Goal: Transaction & Acquisition: Purchase product/service

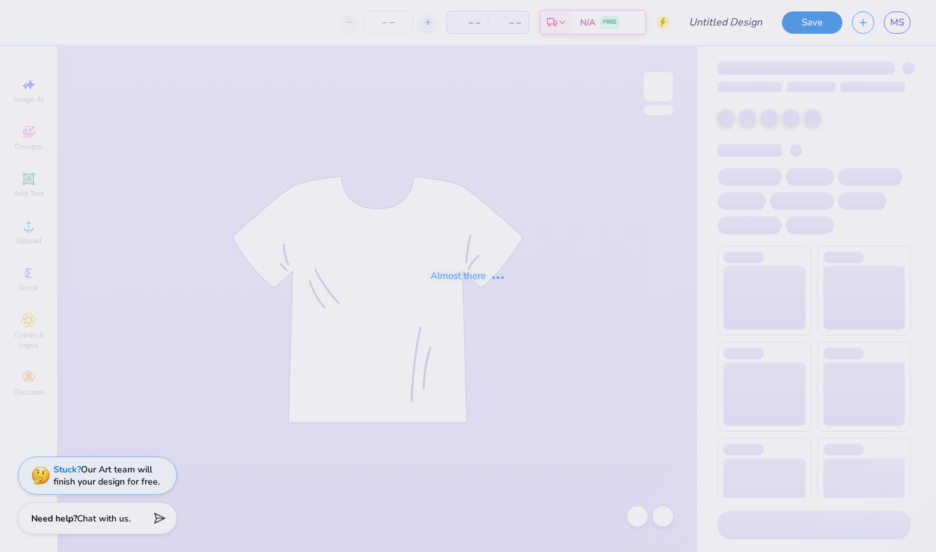
type input "4"
type input "Dphie tee"
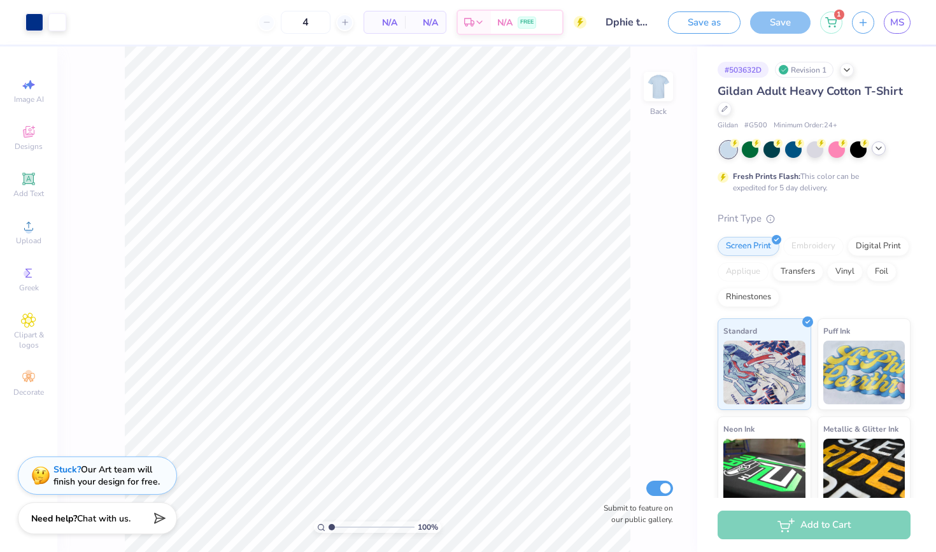
click at [877, 146] on icon at bounding box center [879, 148] width 10 height 10
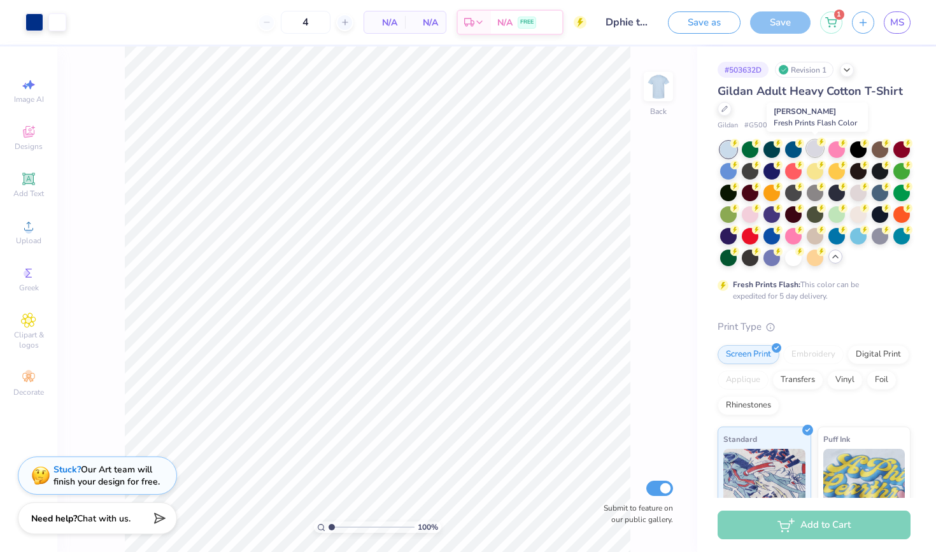
click at [811, 148] on div at bounding box center [815, 148] width 17 height 17
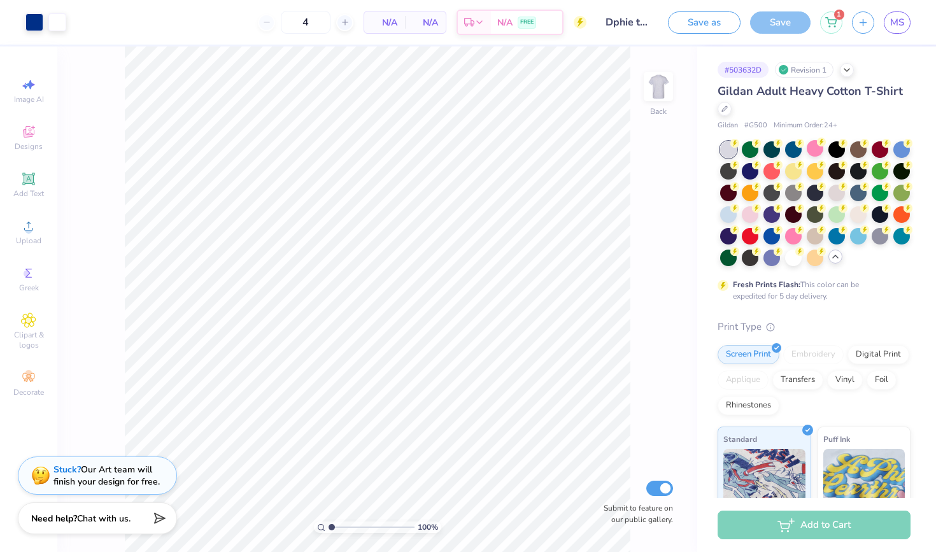
click at [397, 32] on div "N/A Per Item" at bounding box center [384, 22] width 41 height 22
click at [394, 19] on span "N/A" at bounding box center [384, 22] width 25 height 13
click at [311, 20] on input "4" at bounding box center [306, 22] width 50 height 23
click at [791, 255] on div at bounding box center [793, 256] width 17 height 17
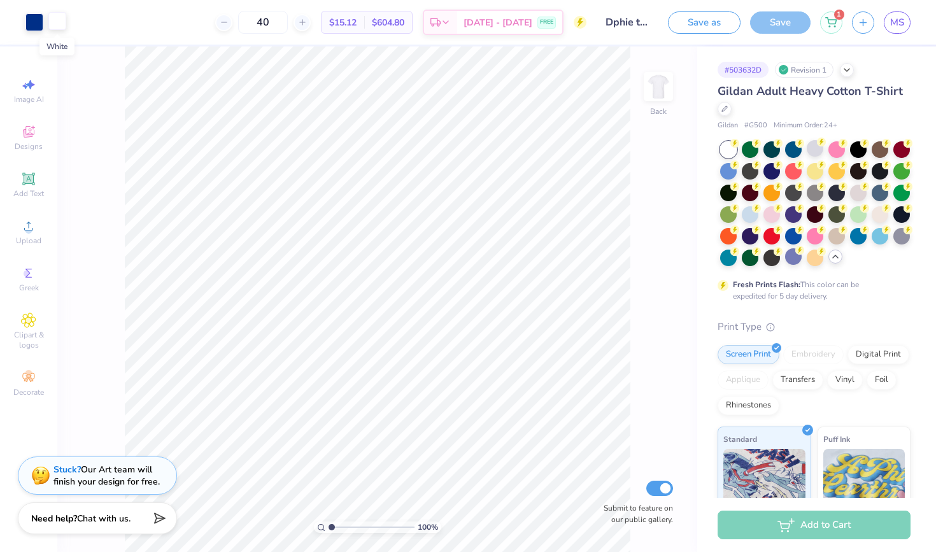
click at [58, 21] on div at bounding box center [57, 21] width 18 height 18
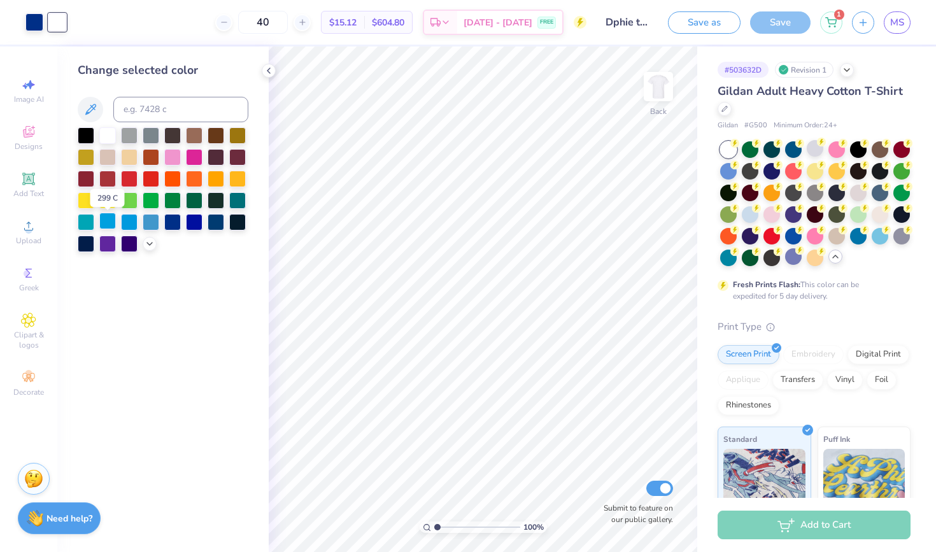
click at [99, 223] on div at bounding box center [107, 221] width 17 height 17
click at [134, 137] on div at bounding box center [129, 134] width 17 height 17
click at [110, 229] on div at bounding box center [107, 221] width 17 height 17
click at [108, 140] on div at bounding box center [107, 134] width 17 height 17
click at [268, 72] on icon at bounding box center [269, 71] width 10 height 10
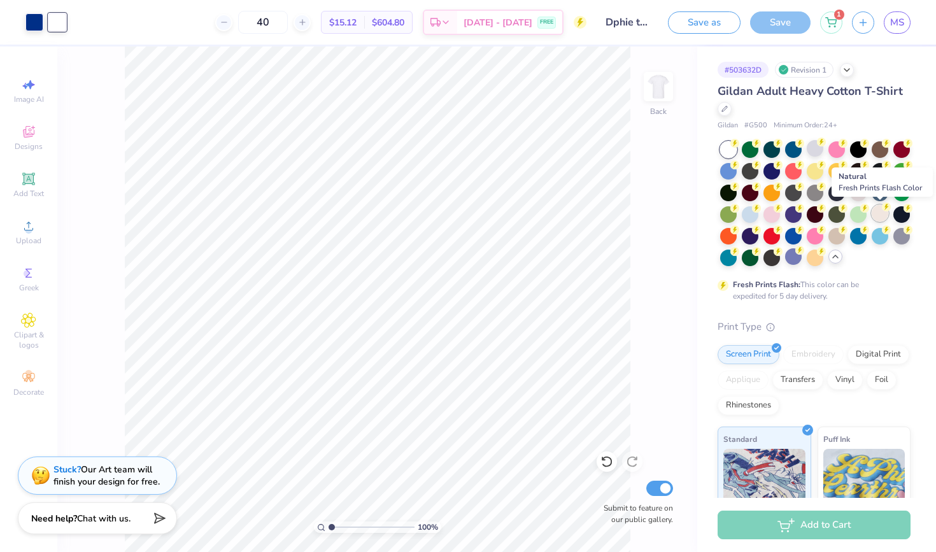
click at [879, 215] on div at bounding box center [880, 213] width 17 height 17
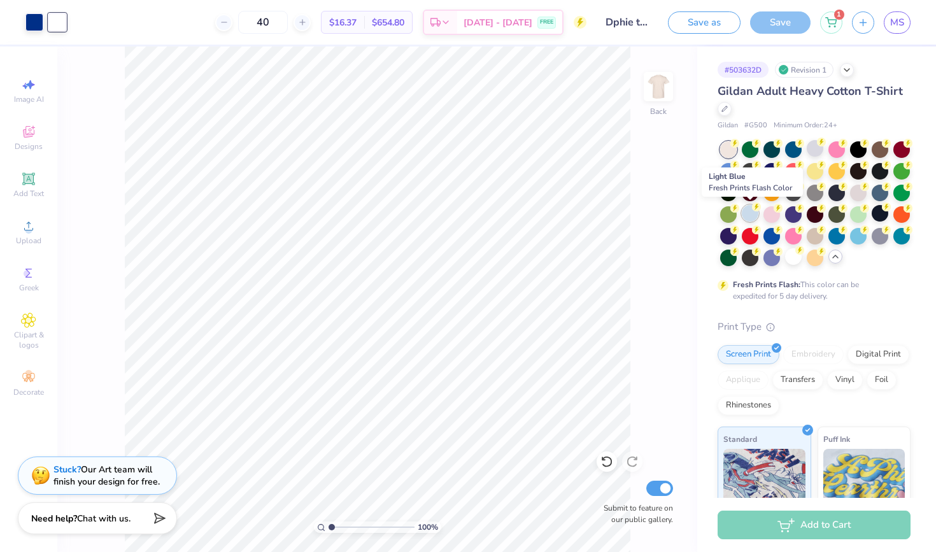
click at [756, 216] on div at bounding box center [750, 213] width 17 height 17
click at [773, 216] on div at bounding box center [771, 213] width 17 height 17
click at [749, 214] on div at bounding box center [750, 213] width 17 height 17
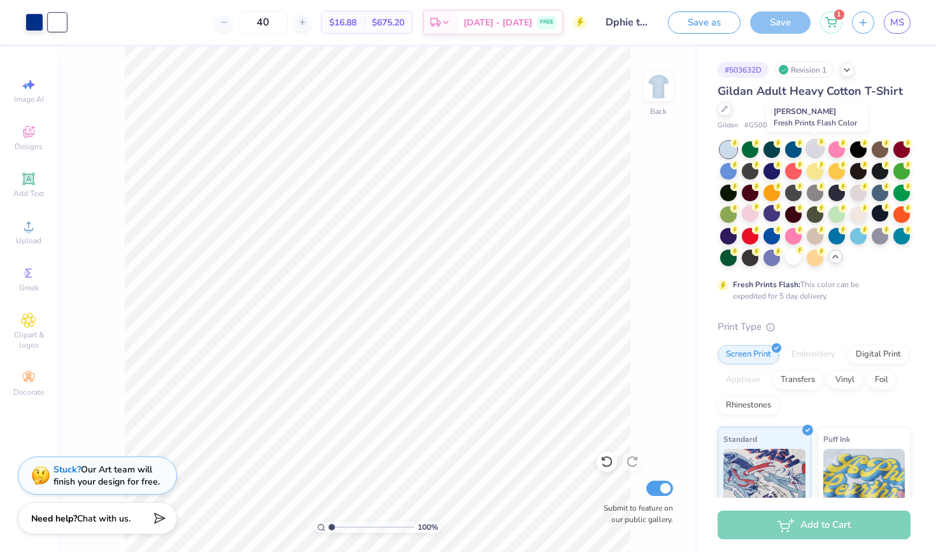
click at [816, 149] on div at bounding box center [815, 148] width 17 height 17
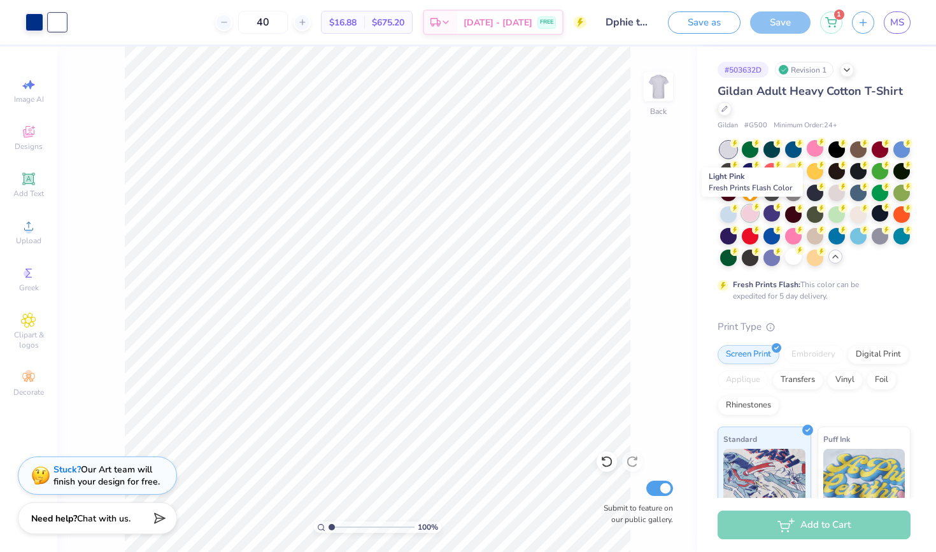
click at [747, 215] on div at bounding box center [750, 213] width 17 height 17
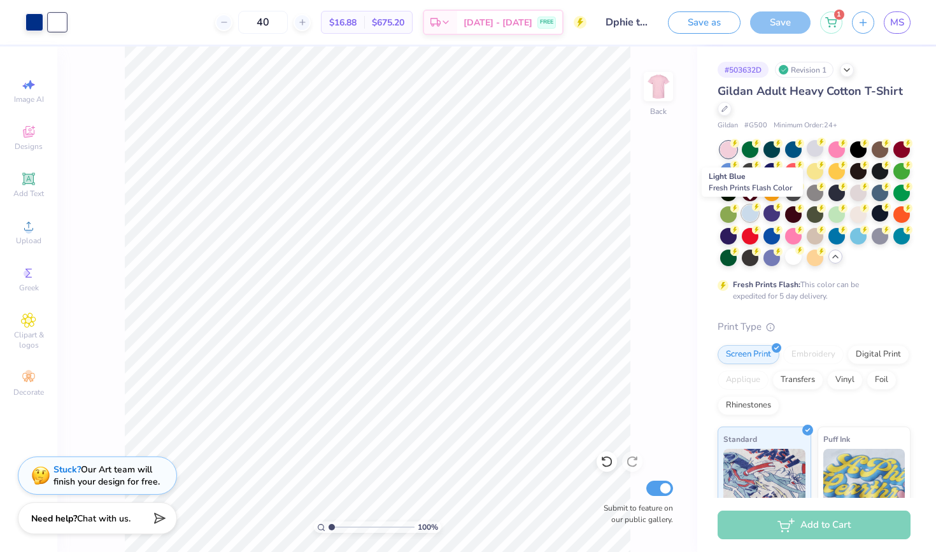
click at [750, 211] on div at bounding box center [750, 213] width 17 height 17
click at [725, 109] on icon at bounding box center [724, 107] width 6 height 6
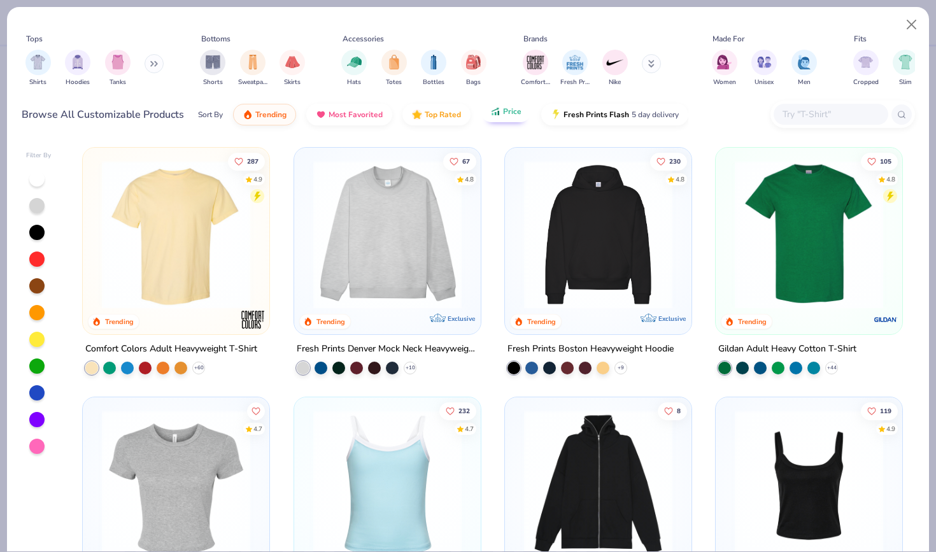
click at [503, 114] on span "Price" at bounding box center [512, 111] width 18 height 10
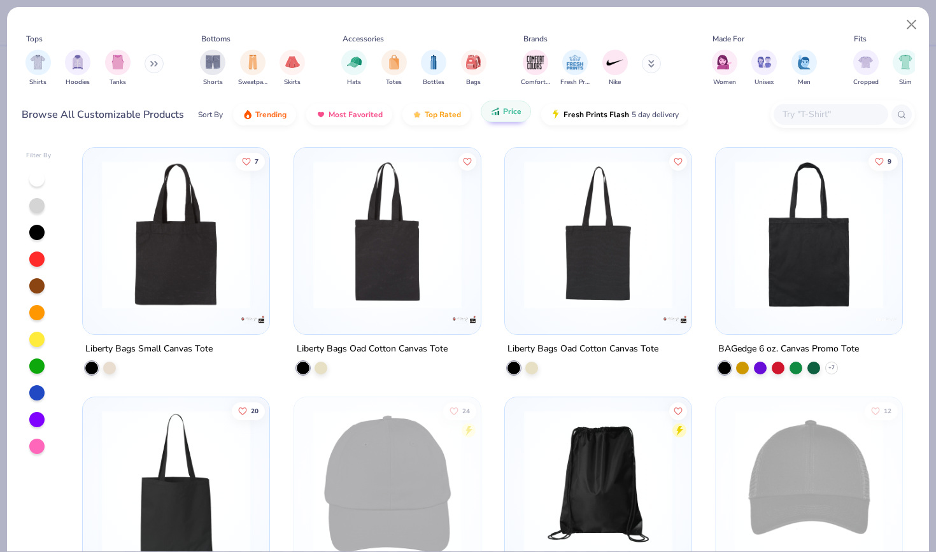
click at [503, 114] on span "Price" at bounding box center [512, 111] width 18 height 10
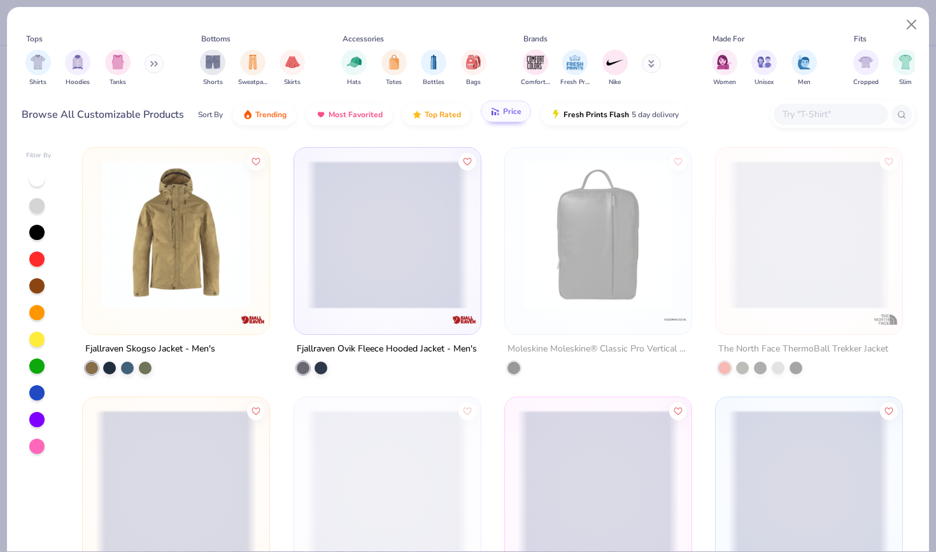
click at [503, 114] on span "Price" at bounding box center [512, 111] width 18 height 10
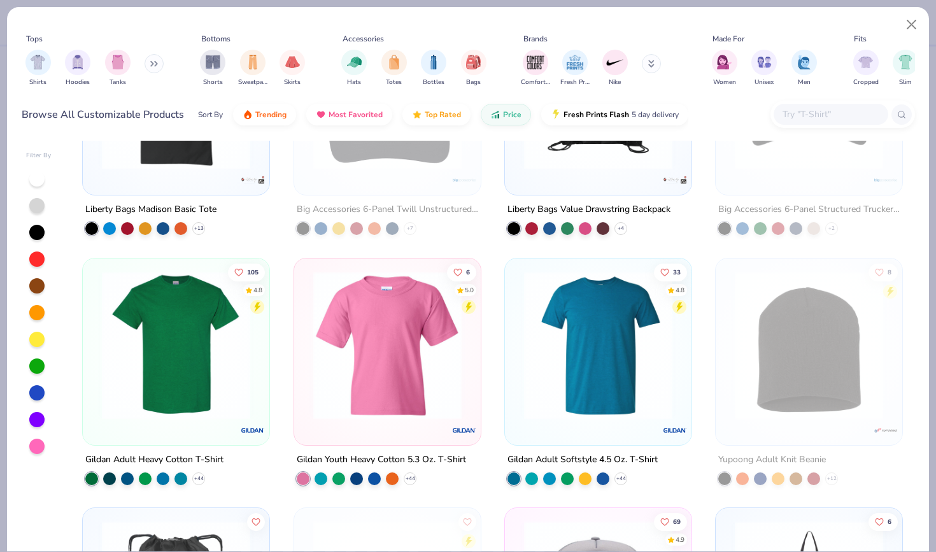
scroll to position [531, 0]
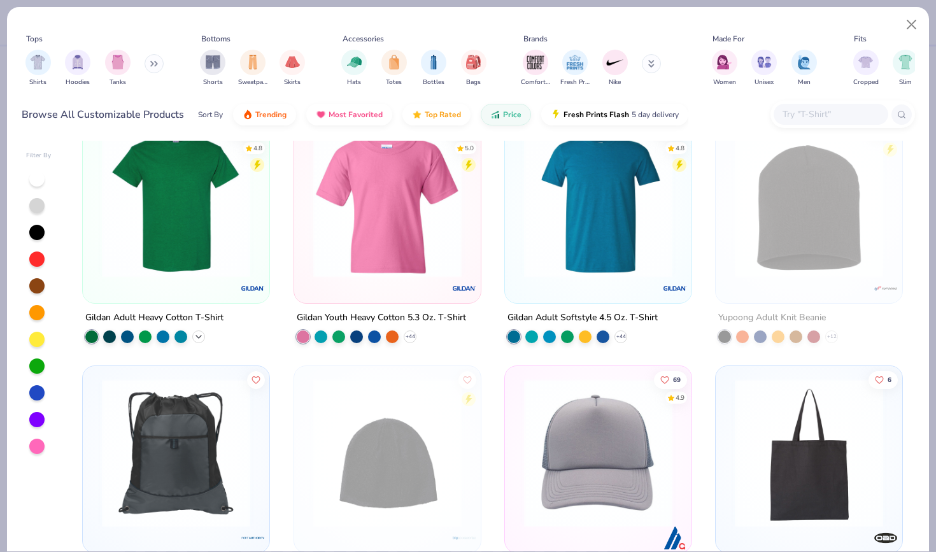
click at [195, 334] on icon at bounding box center [199, 337] width 10 height 10
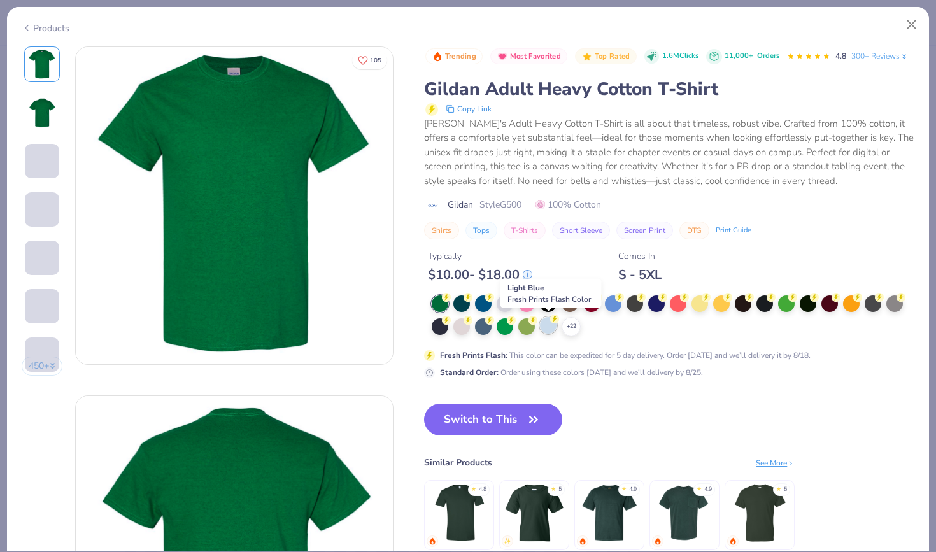
click at [550, 328] on div at bounding box center [548, 325] width 17 height 17
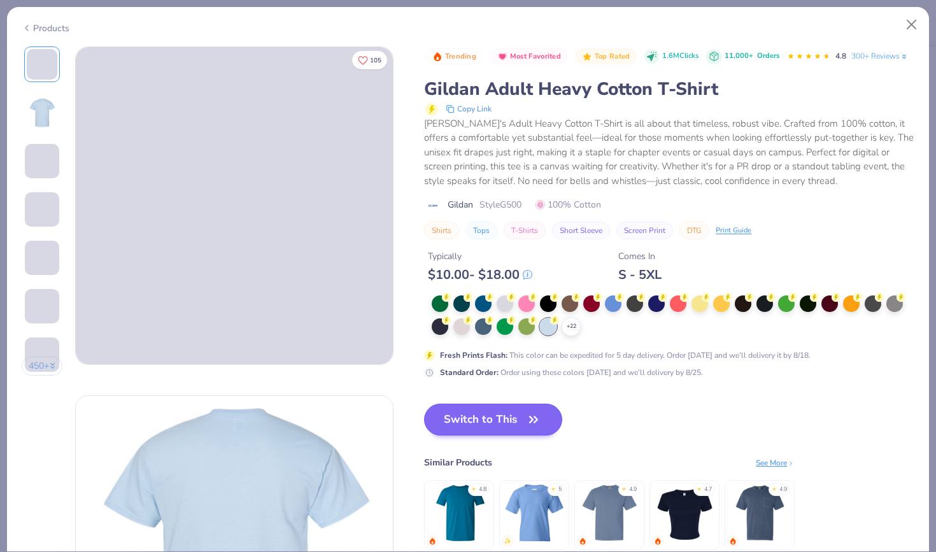
click at [495, 413] on button "Switch to This" at bounding box center [493, 420] width 138 height 32
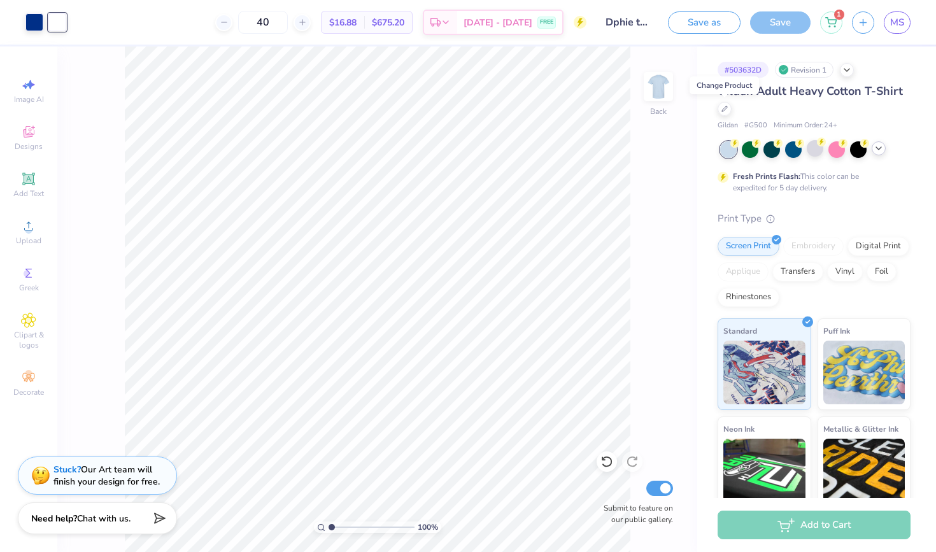
click at [879, 148] on icon at bounding box center [879, 148] width 10 height 10
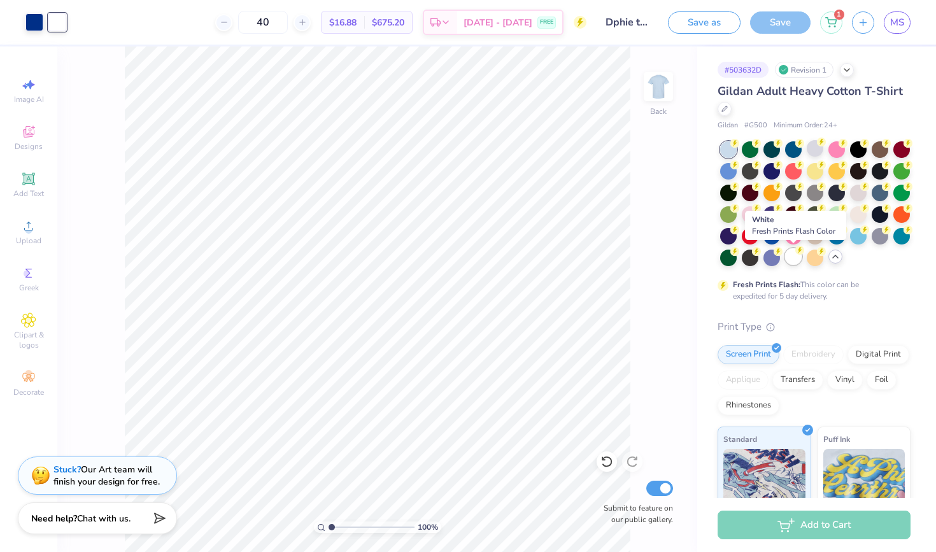
click at [795, 254] on div at bounding box center [793, 256] width 17 height 17
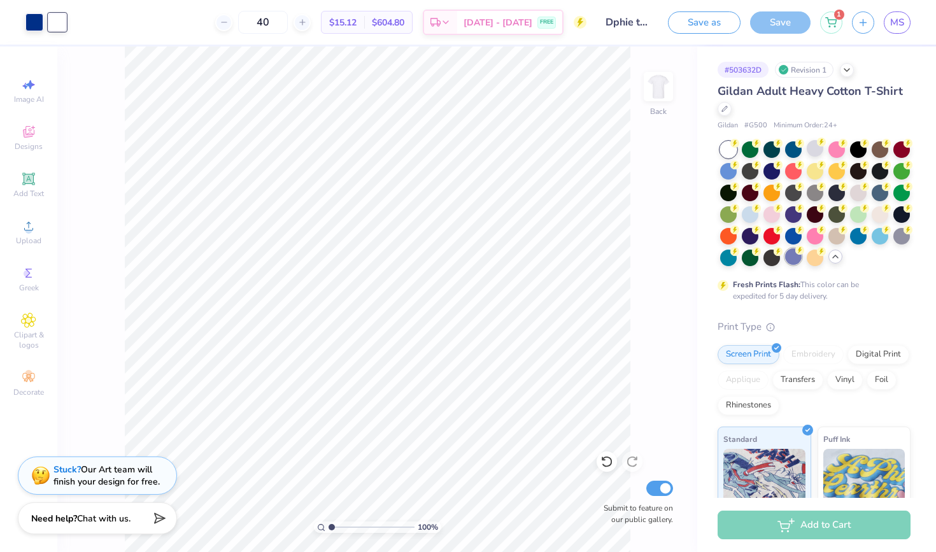
click at [798, 260] on div at bounding box center [793, 256] width 17 height 17
click at [819, 150] on div at bounding box center [815, 148] width 17 height 17
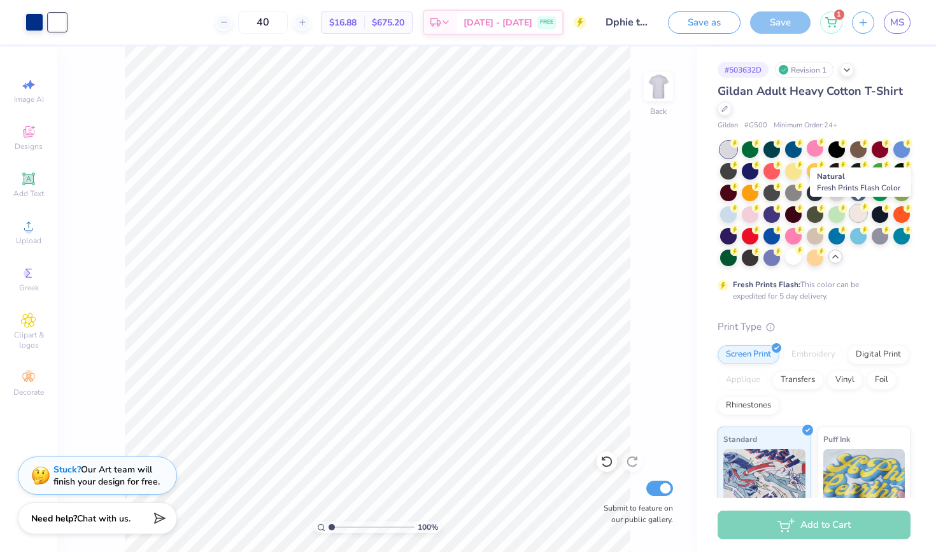
click at [861, 215] on div at bounding box center [858, 213] width 17 height 17
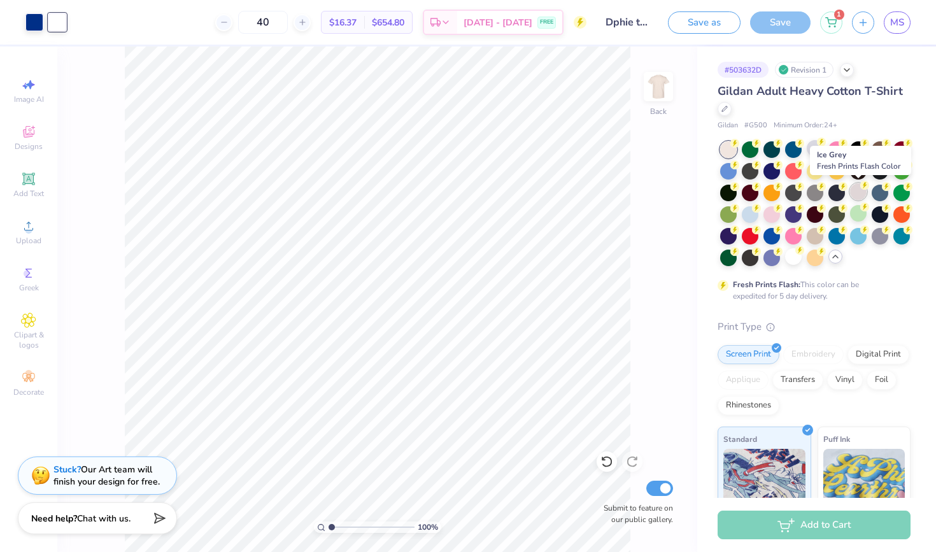
click at [857, 192] on div at bounding box center [858, 191] width 17 height 17
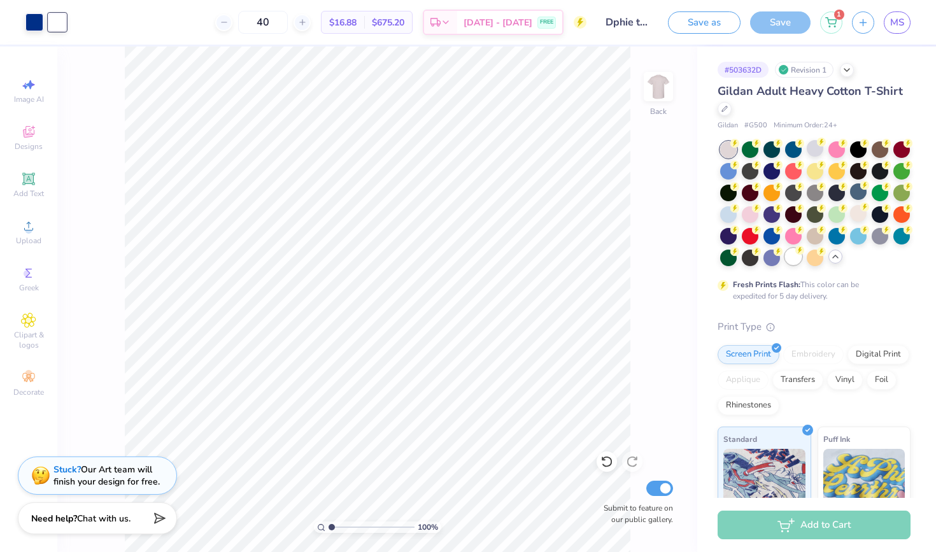
click at [796, 253] on icon at bounding box center [799, 250] width 9 height 9
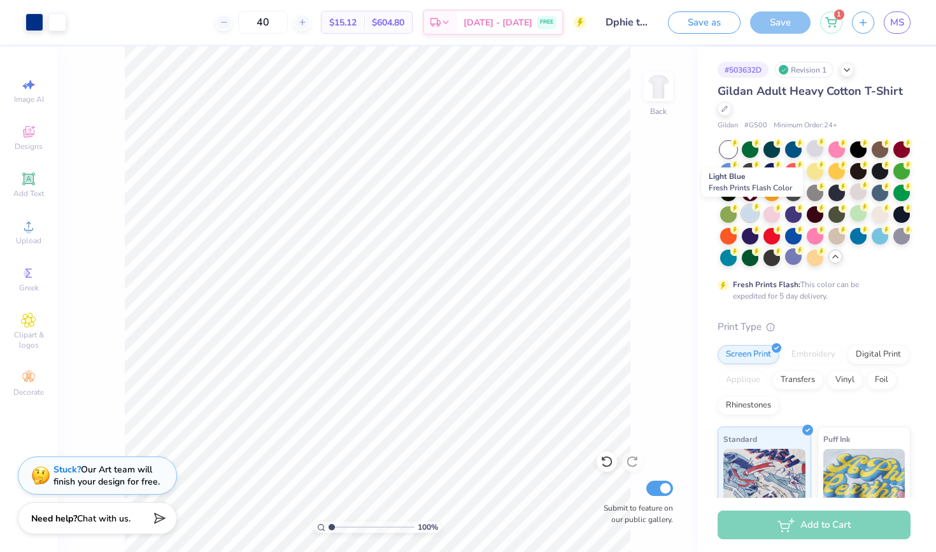
click at [750, 215] on div at bounding box center [750, 213] width 17 height 17
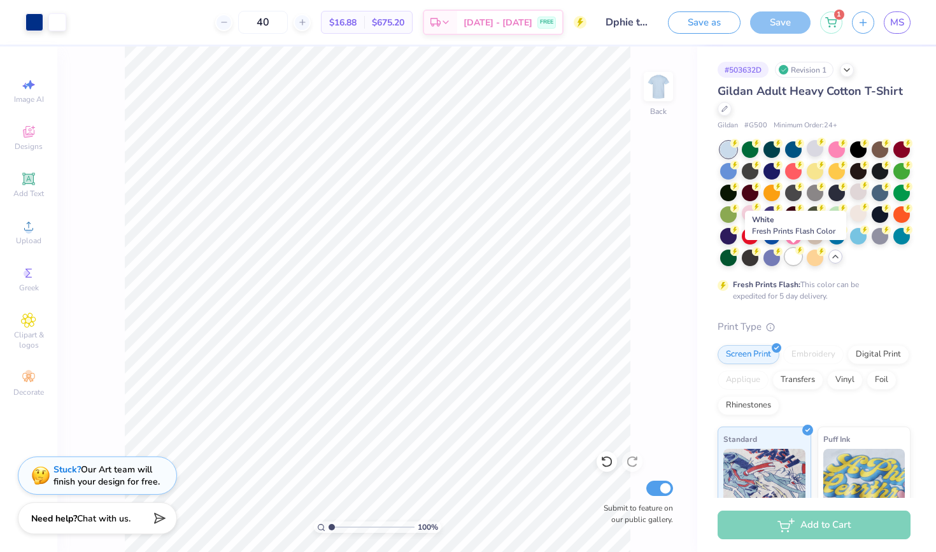
click at [791, 255] on div at bounding box center [793, 256] width 17 height 17
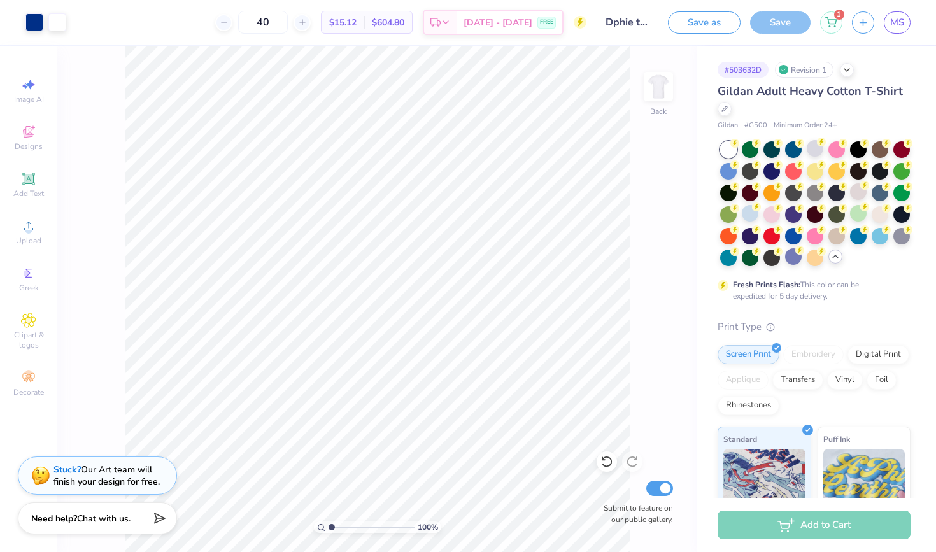
click at [402, 16] on span "$604.80" at bounding box center [388, 22] width 32 height 13
click at [404, 22] on span "$604.80" at bounding box center [388, 22] width 32 height 13
drag, startPoint x: 425, startPoint y: 22, endPoint x: 333, endPoint y: 23, distance: 91.7
click at [333, 23] on div "40 $15.12 Per Item $604.80 Total Est. Delivery [DATE] - [DATE] FREE" at bounding box center [331, 22] width 511 height 45
click at [288, 28] on input "40" at bounding box center [263, 22] width 50 height 23
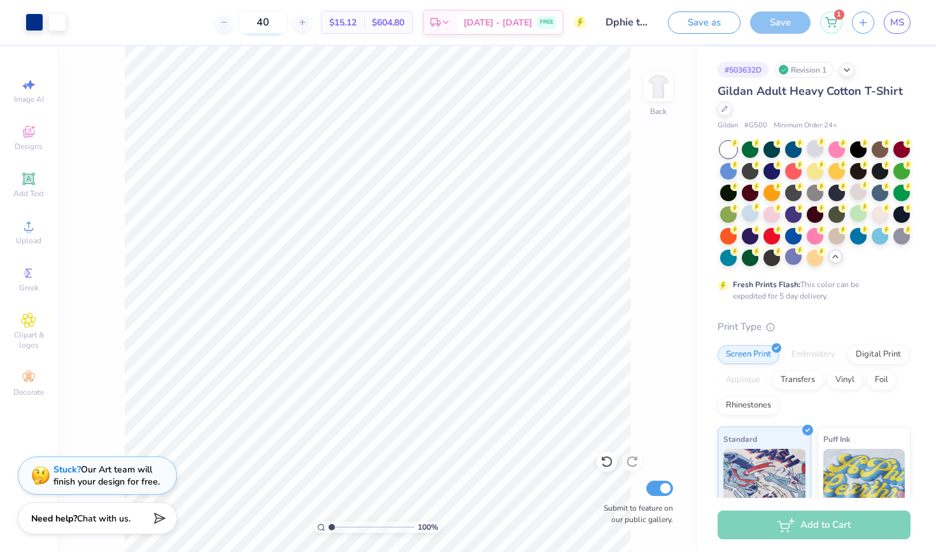
type input "4"
type input "2"
type input "40"
click at [749, 213] on div at bounding box center [750, 213] width 17 height 17
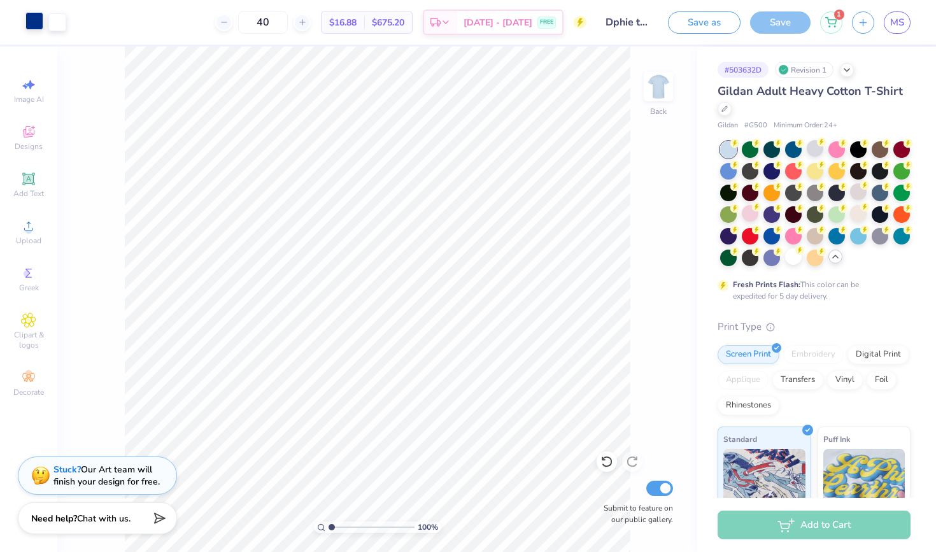
click at [40, 26] on div at bounding box center [34, 21] width 18 height 18
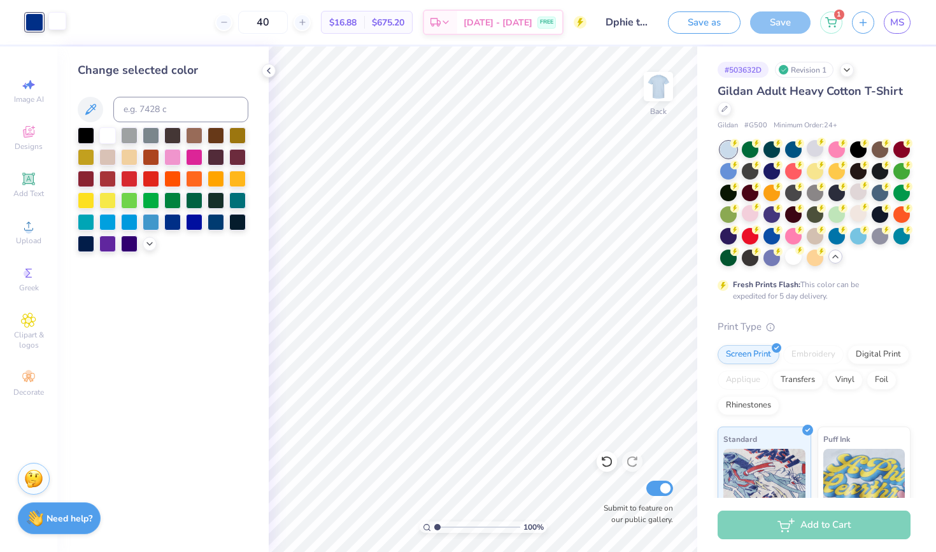
click at [56, 25] on div at bounding box center [57, 21] width 18 height 18
click at [129, 178] on div at bounding box center [129, 177] width 17 height 17
click at [40, 25] on div at bounding box center [34, 21] width 18 height 18
click at [110, 139] on div at bounding box center [107, 134] width 17 height 17
click at [60, 18] on div at bounding box center [57, 21] width 18 height 18
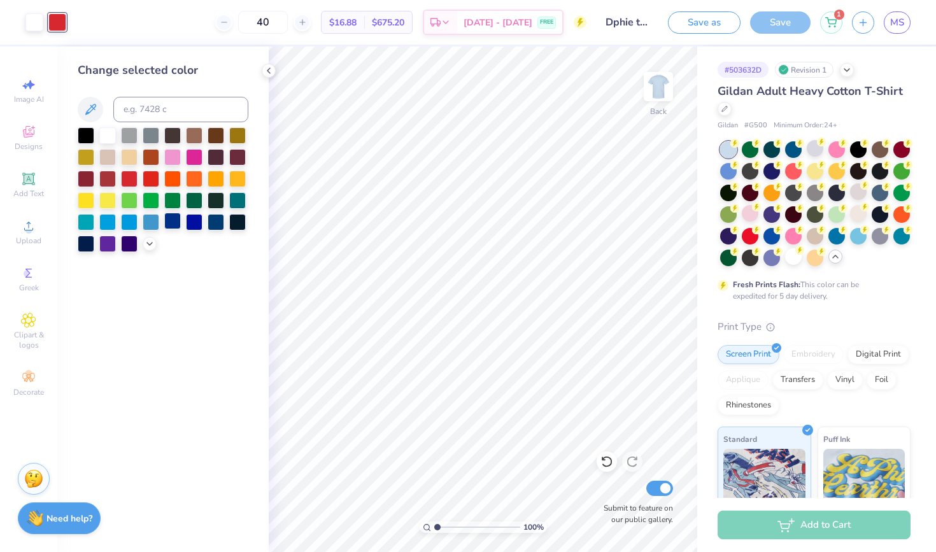
click at [176, 220] on div at bounding box center [172, 221] width 17 height 17
click at [155, 158] on div at bounding box center [151, 156] width 17 height 17
click at [37, 29] on div at bounding box center [34, 21] width 18 height 18
click at [195, 219] on div at bounding box center [194, 221] width 17 height 17
click at [174, 222] on div at bounding box center [172, 221] width 17 height 17
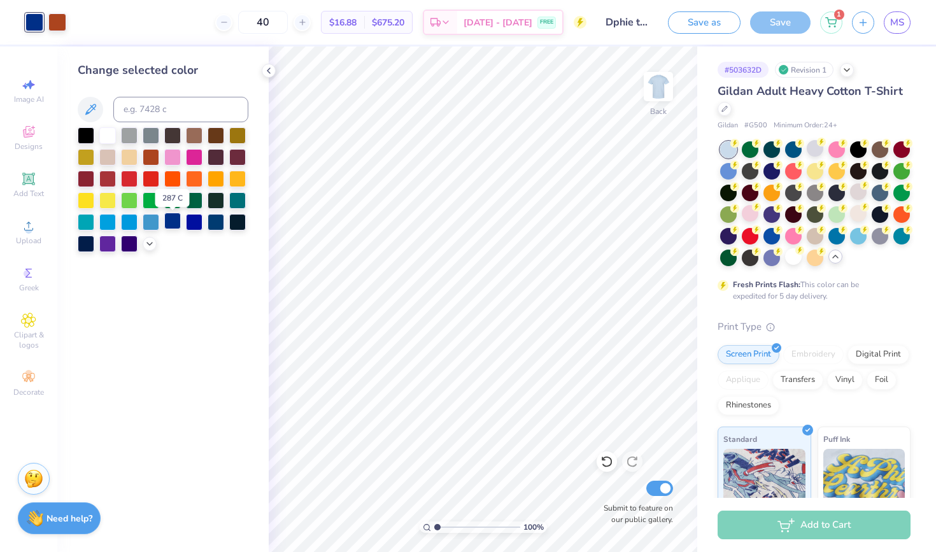
click at [174, 222] on div at bounding box center [172, 221] width 17 height 17
click at [57, 20] on div at bounding box center [57, 21] width 18 height 18
click at [109, 133] on div at bounding box center [107, 134] width 17 height 17
drag, startPoint x: 387, startPoint y: 22, endPoint x: 444, endPoint y: 25, distance: 56.8
click at [444, 25] on div "40 $16.88 Per Item $675.20 Total Est. Delivery [DATE] - [DATE] FREE" at bounding box center [331, 22] width 511 height 45
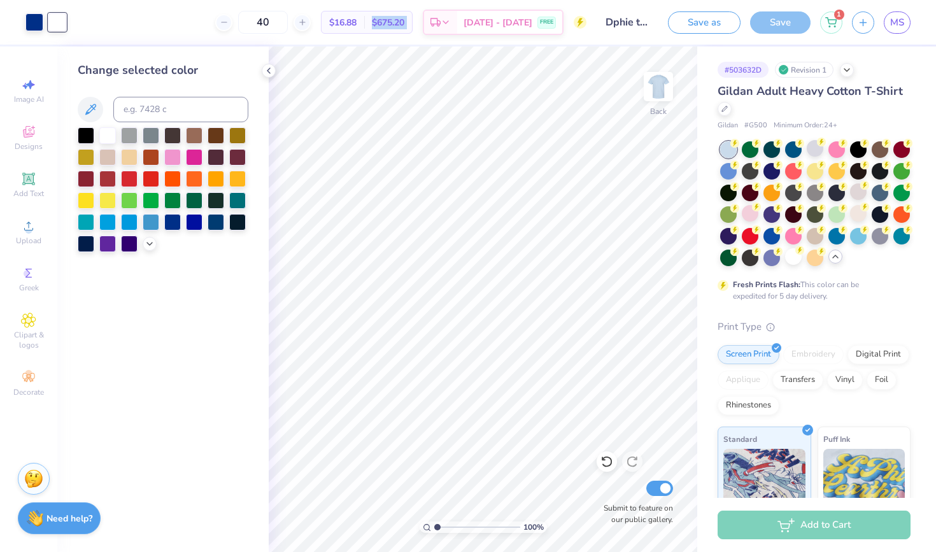
click at [423, 36] on div "40 $16.88 Per Item $675.20 Total Est. Delivery [DATE] - [DATE] FREE" at bounding box center [331, 22] width 511 height 45
click at [793, 258] on div at bounding box center [793, 256] width 17 height 17
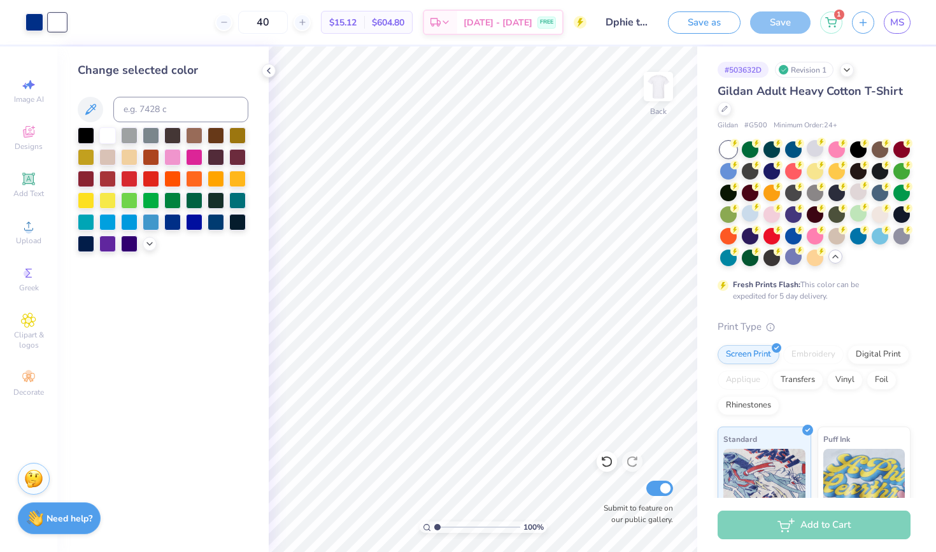
click at [62, 25] on div at bounding box center [57, 22] width 18 height 18
click at [152, 243] on polyline at bounding box center [149, 242] width 5 height 3
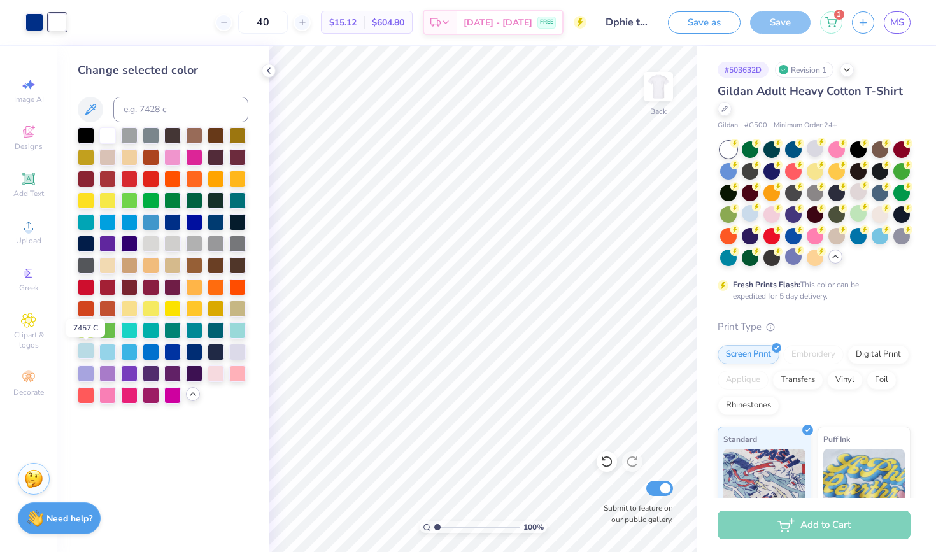
click at [88, 351] on div at bounding box center [86, 351] width 17 height 17
click at [116, 355] on div at bounding box center [107, 351] width 17 height 17
click at [106, 354] on div at bounding box center [107, 351] width 17 height 17
click at [171, 353] on div at bounding box center [172, 351] width 17 height 17
click at [145, 354] on div at bounding box center [151, 351] width 17 height 17
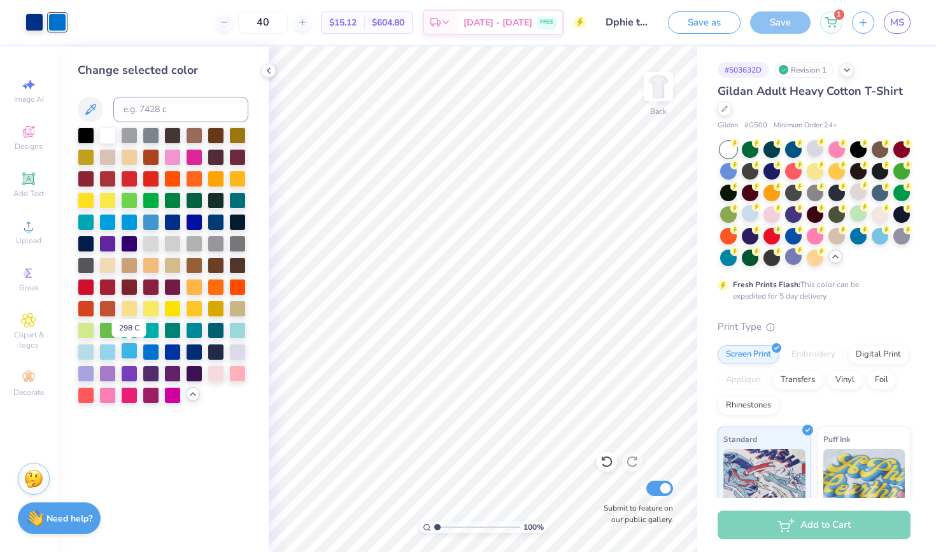
click at [134, 351] on div at bounding box center [129, 351] width 17 height 17
click at [106, 353] on div at bounding box center [107, 351] width 17 height 17
click at [214, 381] on div at bounding box center [216, 372] width 17 height 17
click at [187, 223] on div at bounding box center [194, 221] width 17 height 17
click at [171, 223] on div at bounding box center [172, 221] width 17 height 17
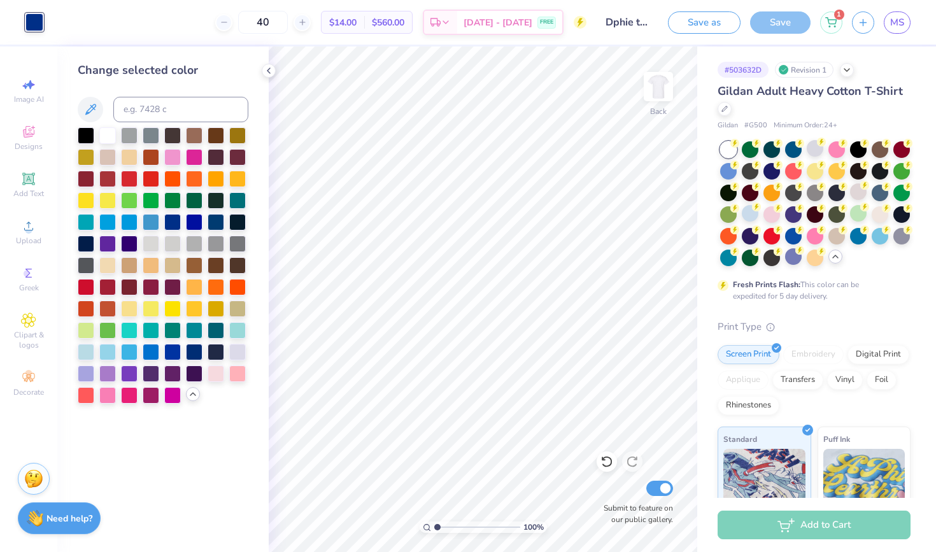
click at [223, 402] on div at bounding box center [163, 265] width 171 height 276
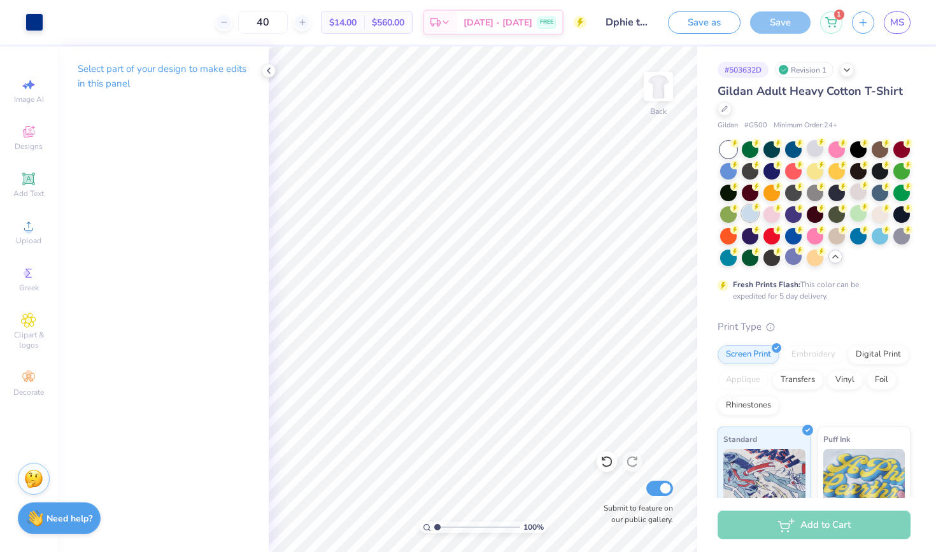
click at [744, 213] on div at bounding box center [750, 213] width 17 height 17
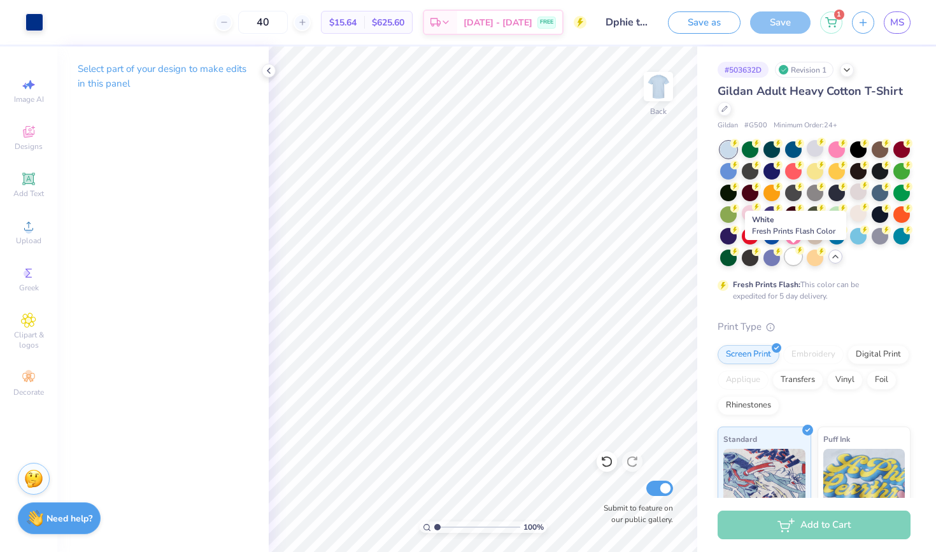
click at [786, 258] on div at bounding box center [793, 256] width 17 height 17
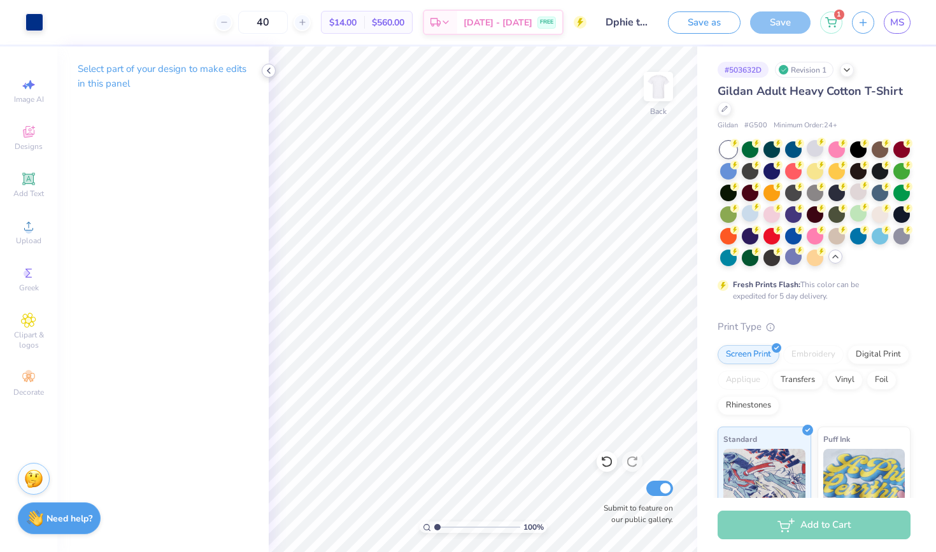
click at [268, 68] on icon at bounding box center [269, 71] width 10 height 10
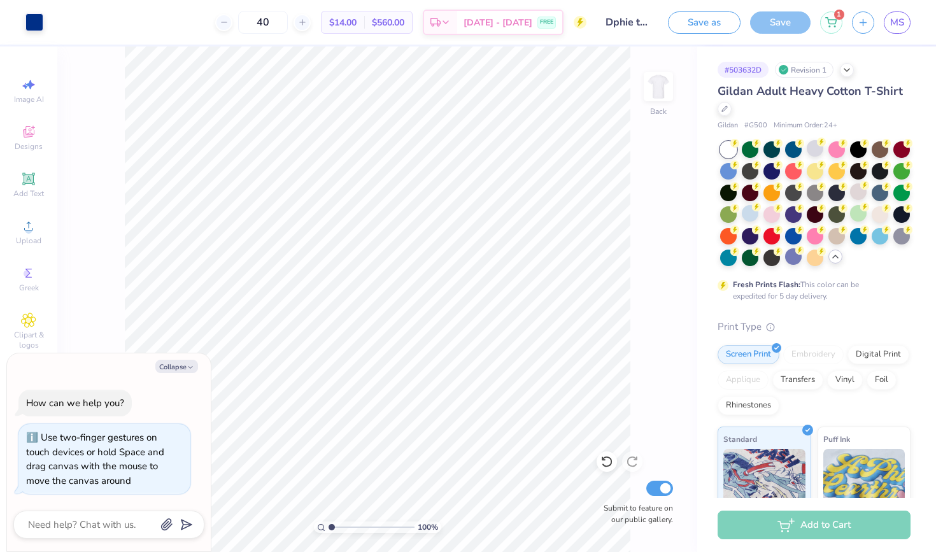
drag, startPoint x: 333, startPoint y: 526, endPoint x: 314, endPoint y: 524, distance: 19.2
type input "1"
click at [314, 524] on div "100 %" at bounding box center [377, 526] width 127 height 11
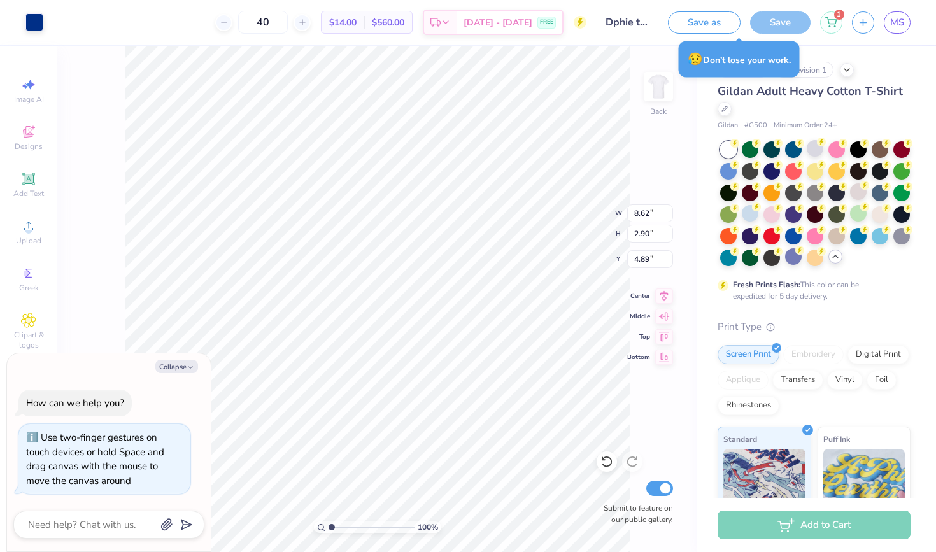
type textarea "x"
type input "10.50"
type input "3.57"
type input "4.35"
click at [187, 364] on button "Collapse" at bounding box center [176, 366] width 43 height 13
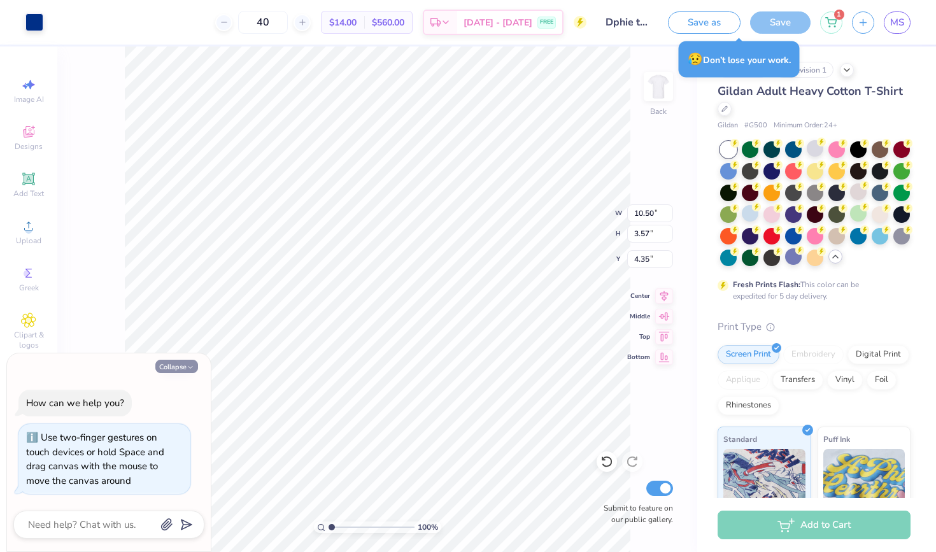
type textarea "x"
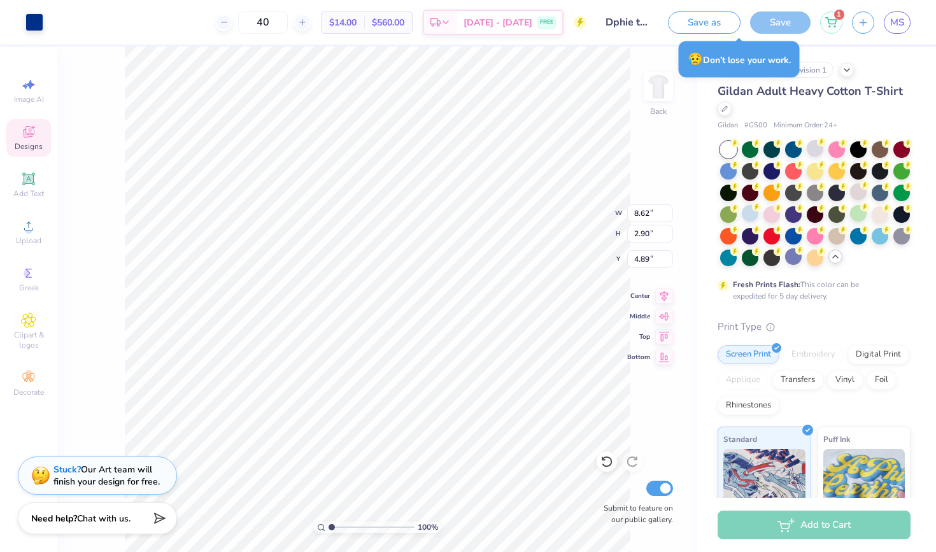
click at [35, 140] on div "Designs" at bounding box center [28, 138] width 45 height 38
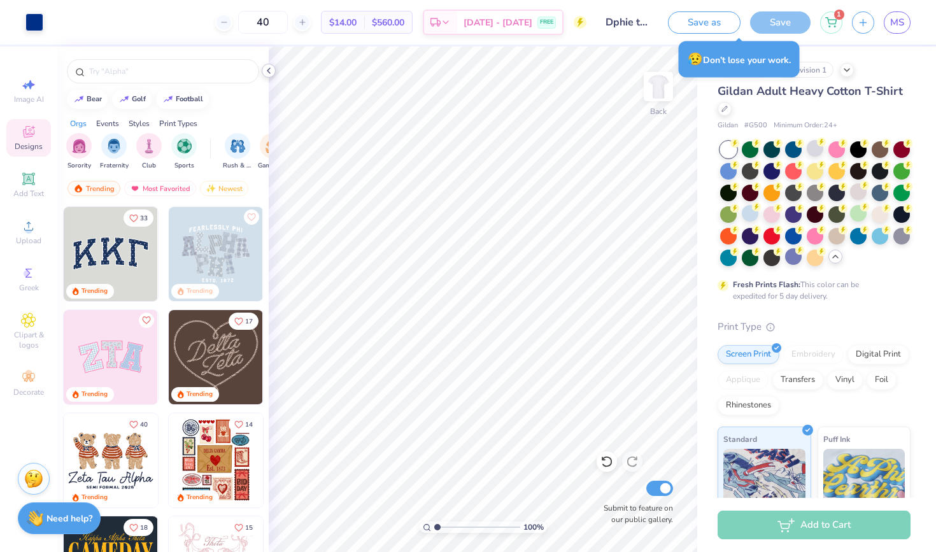
click at [265, 67] on icon at bounding box center [269, 71] width 10 height 10
